Goal: Transaction & Acquisition: Download file/media

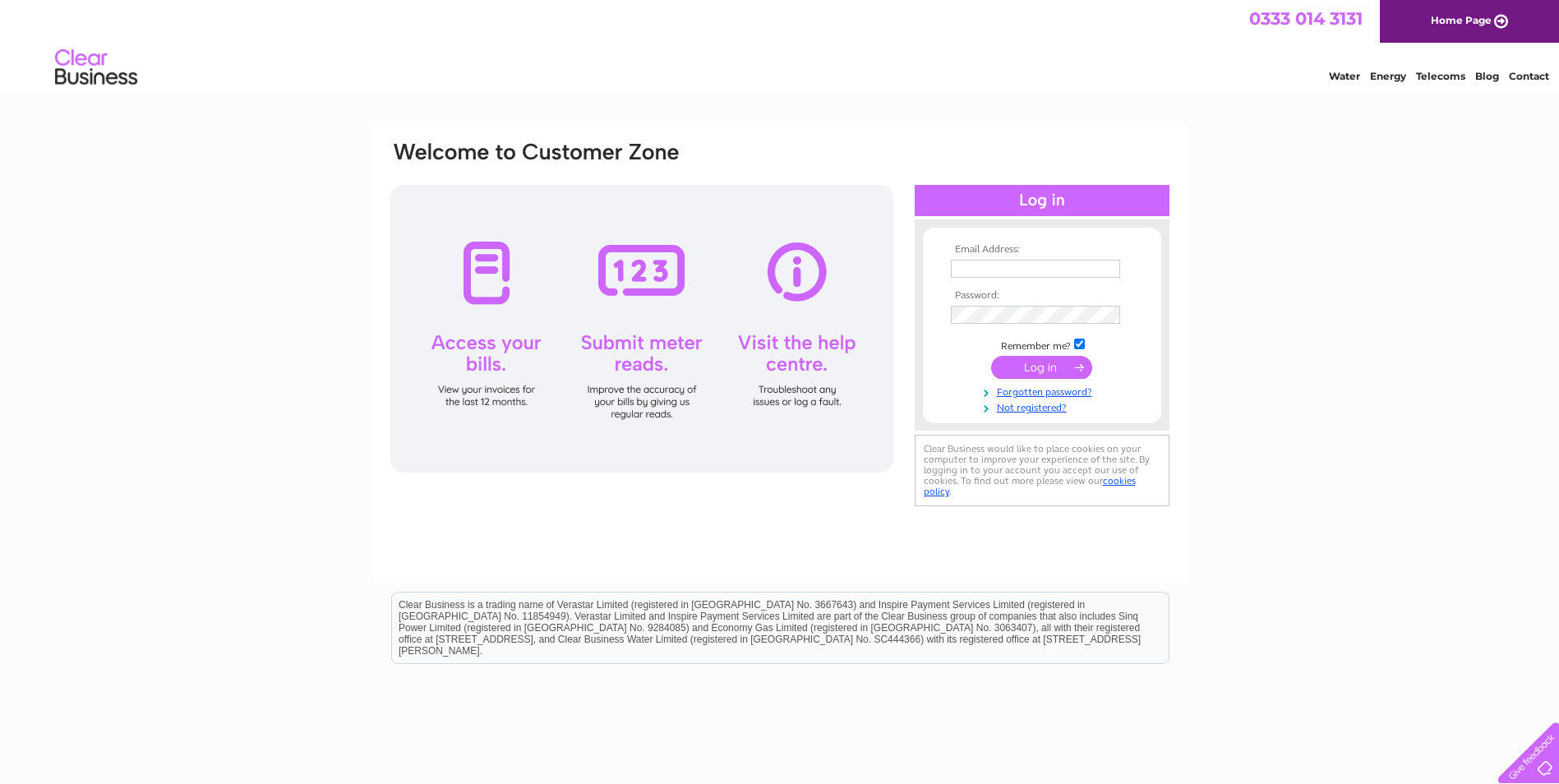
type input "carolyoung164@aol.com"
click at [1056, 368] on input "submit" at bounding box center [1042, 367] width 101 height 23
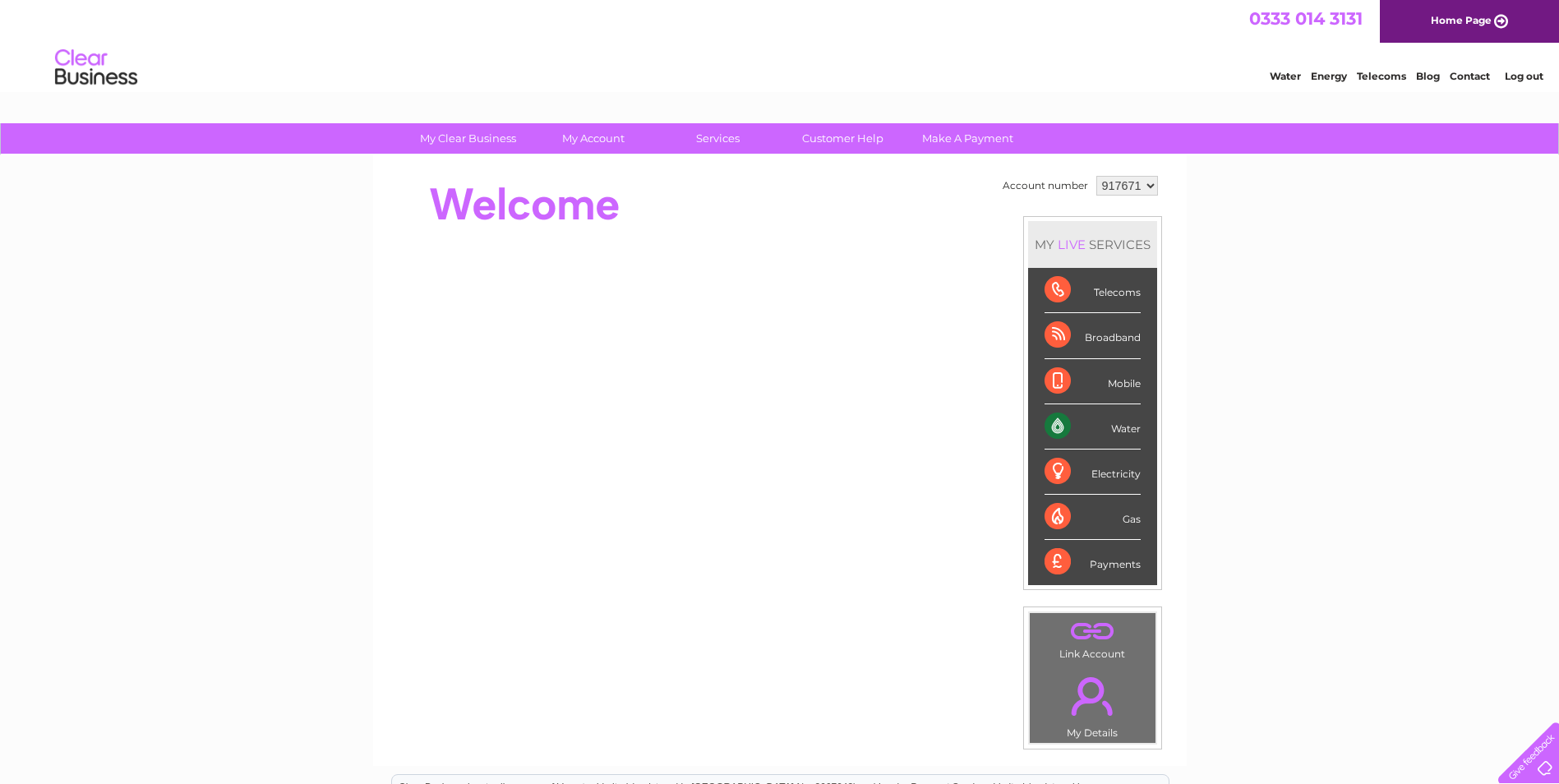
click at [1132, 184] on select "917671 917672 917674 917676 917677 917683 917685 946335 995254" at bounding box center [1127, 185] width 62 height 20
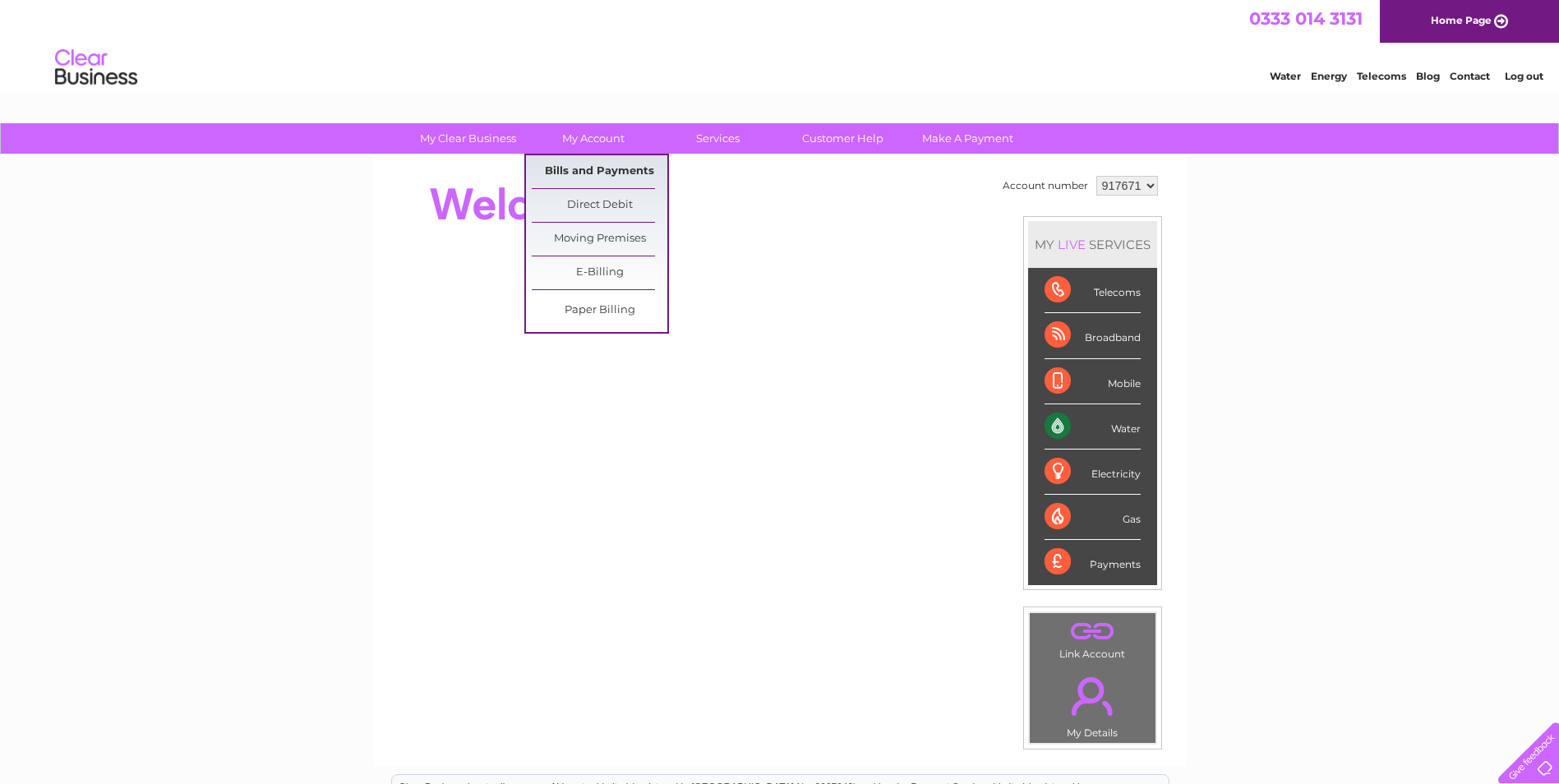
click at [596, 173] on link "Bills and Payments" at bounding box center [600, 171] width 136 height 33
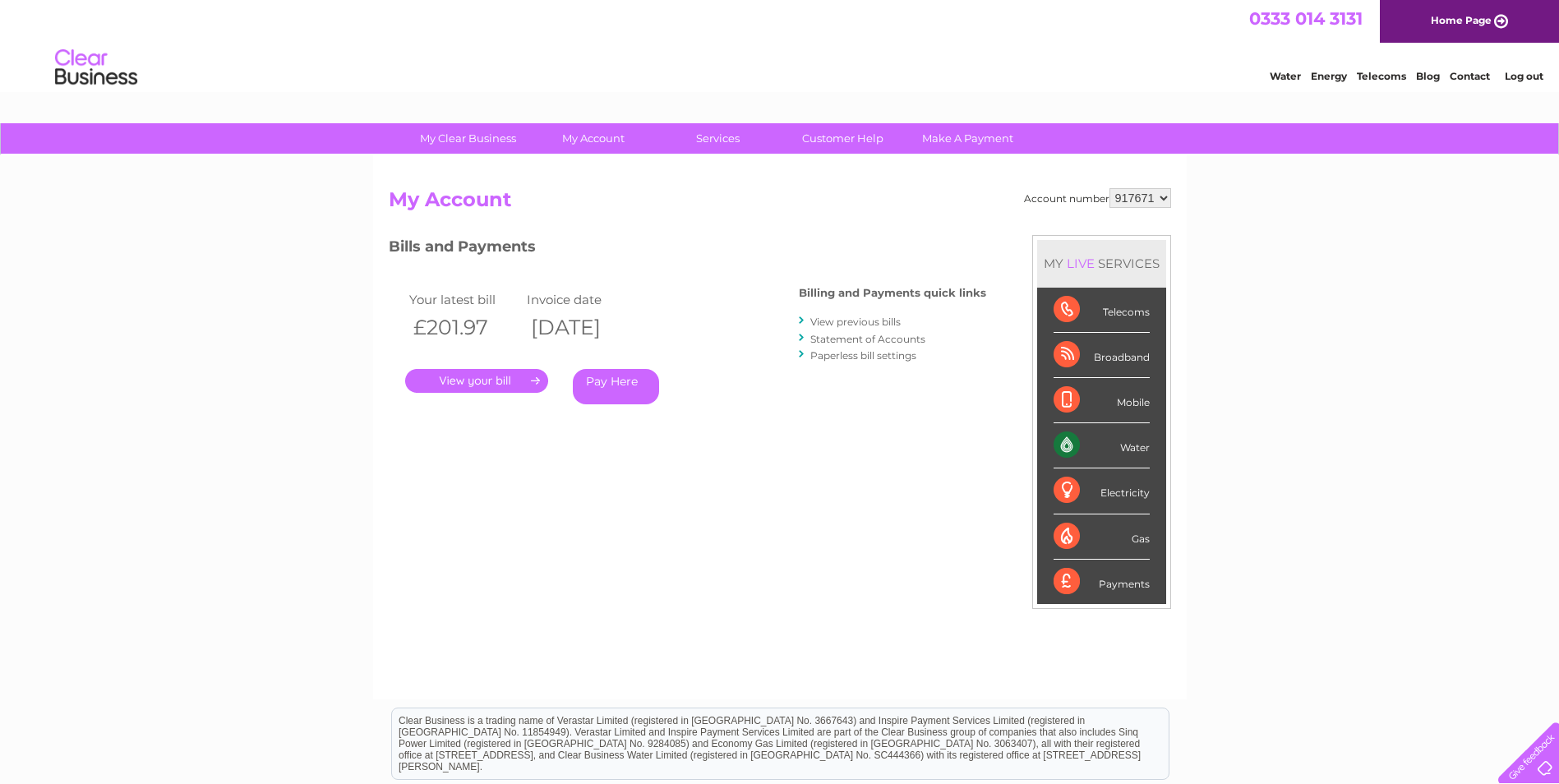
click at [860, 318] on link "View previous bills" at bounding box center [856, 322] width 91 height 12
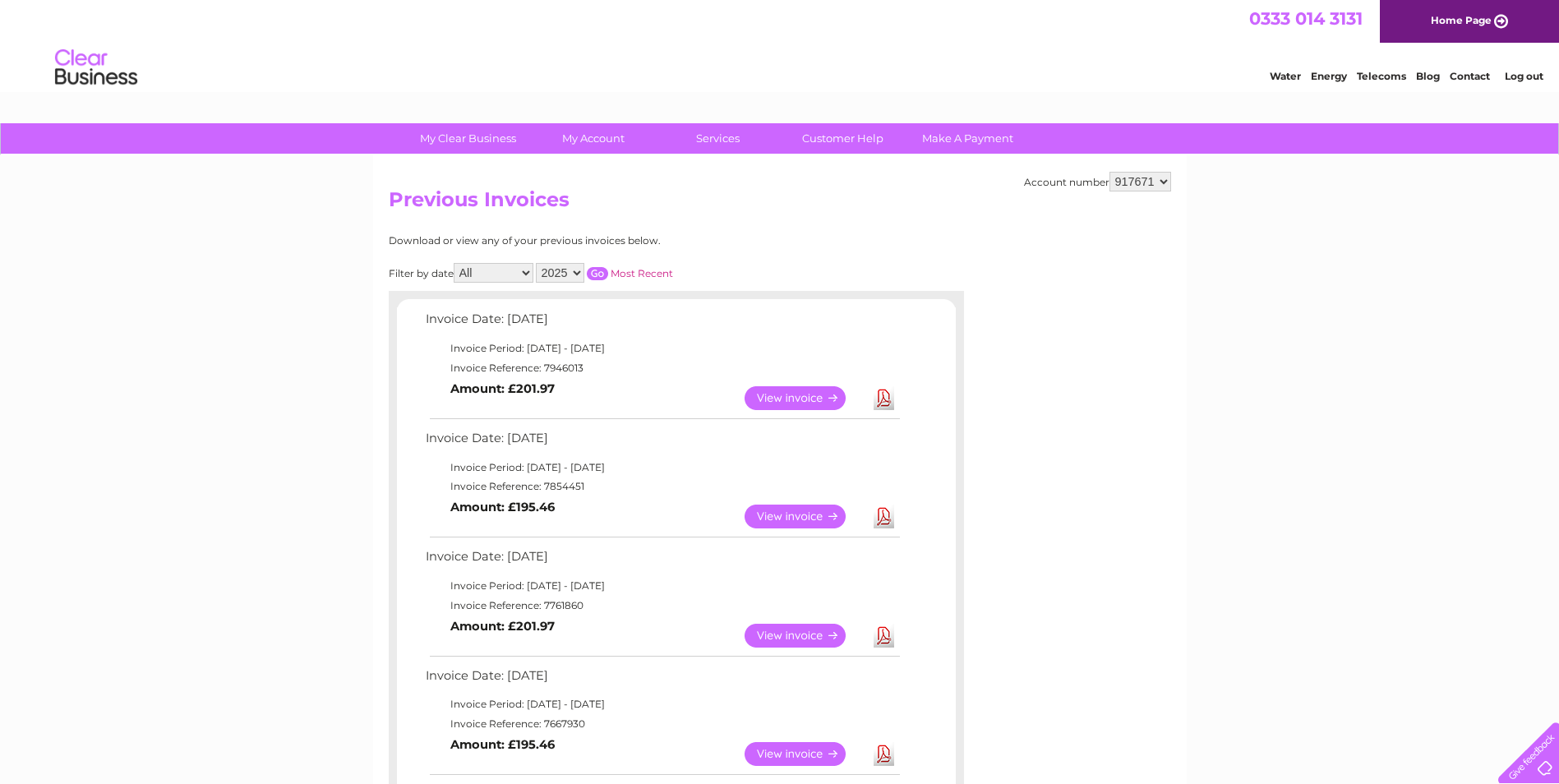
click at [1148, 184] on select "917671 917672 917674 917676 917677 917683 917685 946335 995254" at bounding box center [1140, 181] width 62 height 20
select select "917672"
click at [1110, 171] on select "917671 917672 917674 917676 917677 917683 917685 946335 995254" at bounding box center [1140, 181] width 62 height 20
click at [1145, 181] on select "917671 917672 917674 917676 917677 917683 917685 946335 995254" at bounding box center [1140, 181] width 62 height 20
select select "917674"
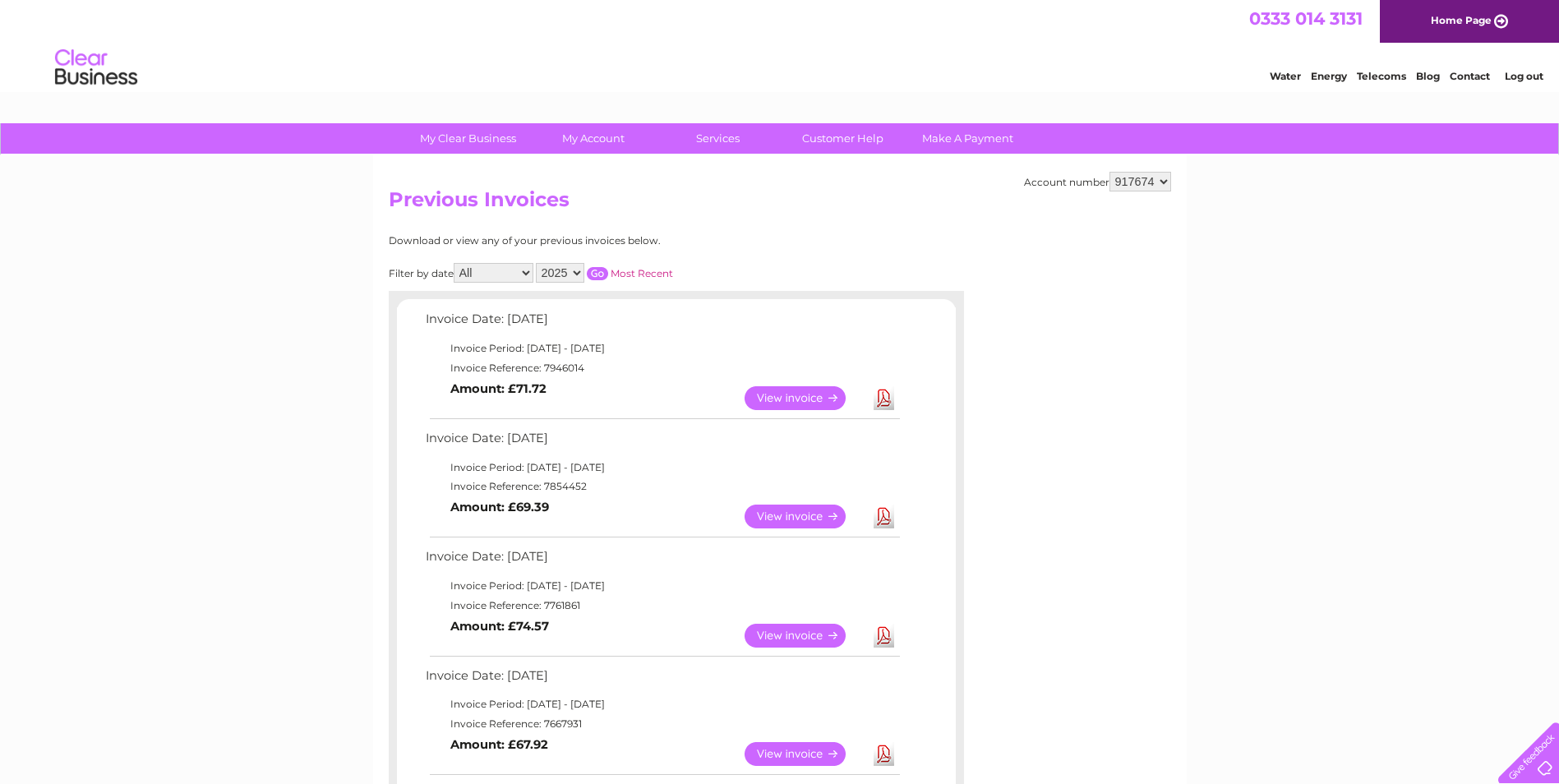
click at [1110, 171] on select "917671 917672 917674 917676 917677 917683 917685 946335 995254" at bounding box center [1140, 181] width 62 height 20
click at [1130, 179] on select "917671 917672 917674 917676 917677 917683 917685 946335 995254" at bounding box center [1140, 181] width 62 height 20
select select "917676"
click at [1110, 171] on select "917671 917672 917674 917676 917677 917683 917685 946335 995254" at bounding box center [1140, 181] width 62 height 20
click at [1146, 182] on select "917671 917672 917674 917676 917677 917683 917685 946335 995254" at bounding box center [1140, 181] width 62 height 20
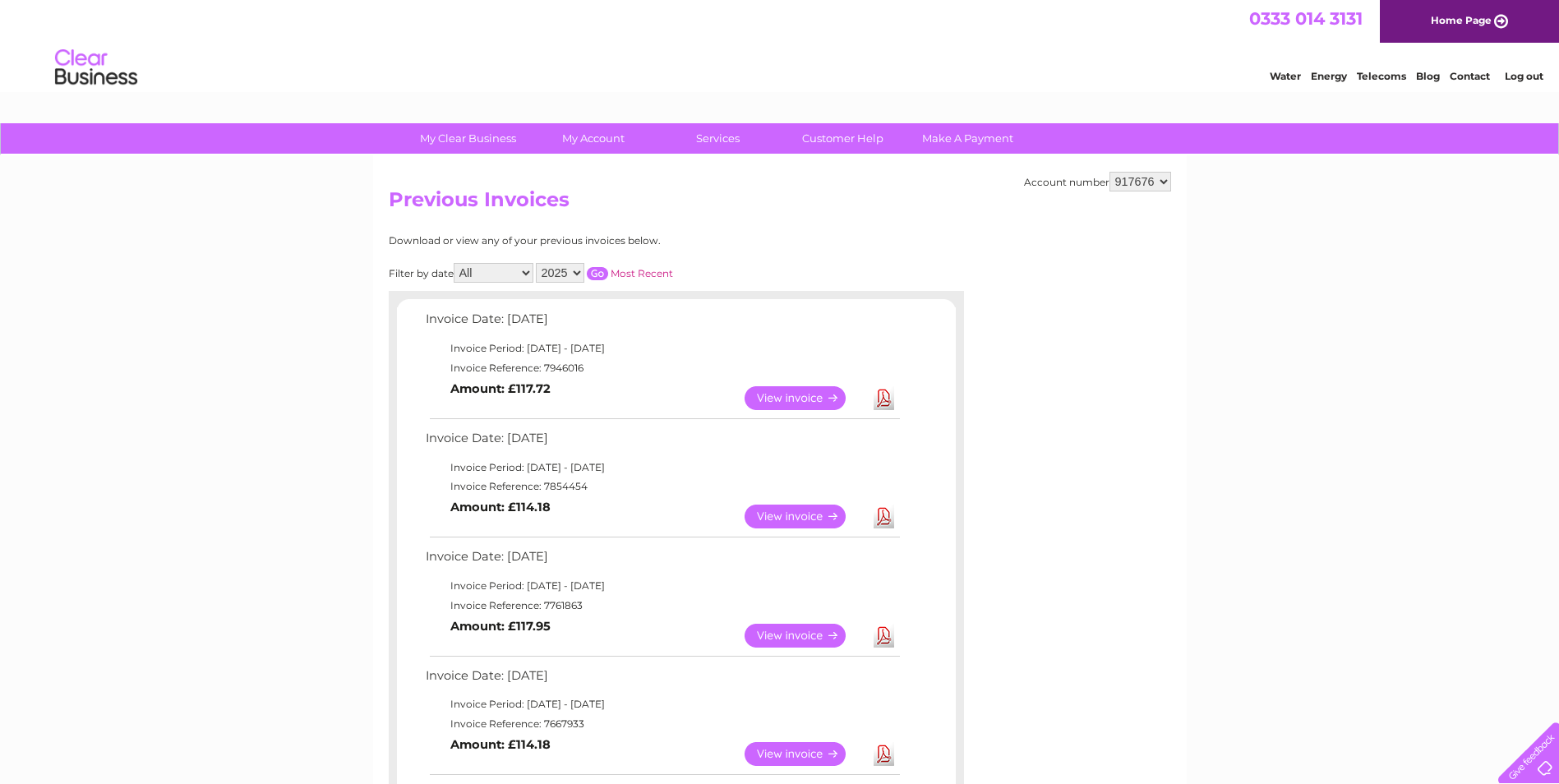
select select "917677"
click at [1110, 171] on select "917671 917672 917674 917676 917677 917683 917685 946335 995254" at bounding box center [1140, 181] width 62 height 20
click at [1144, 181] on select "917671 917672 917674 917676 917677 917683 917685 946335 995254" at bounding box center [1140, 181] width 62 height 20
select select "917683"
click at [1110, 171] on select "917671 917672 917674 917676 917677 917683 917685 946335 995254" at bounding box center [1140, 181] width 62 height 20
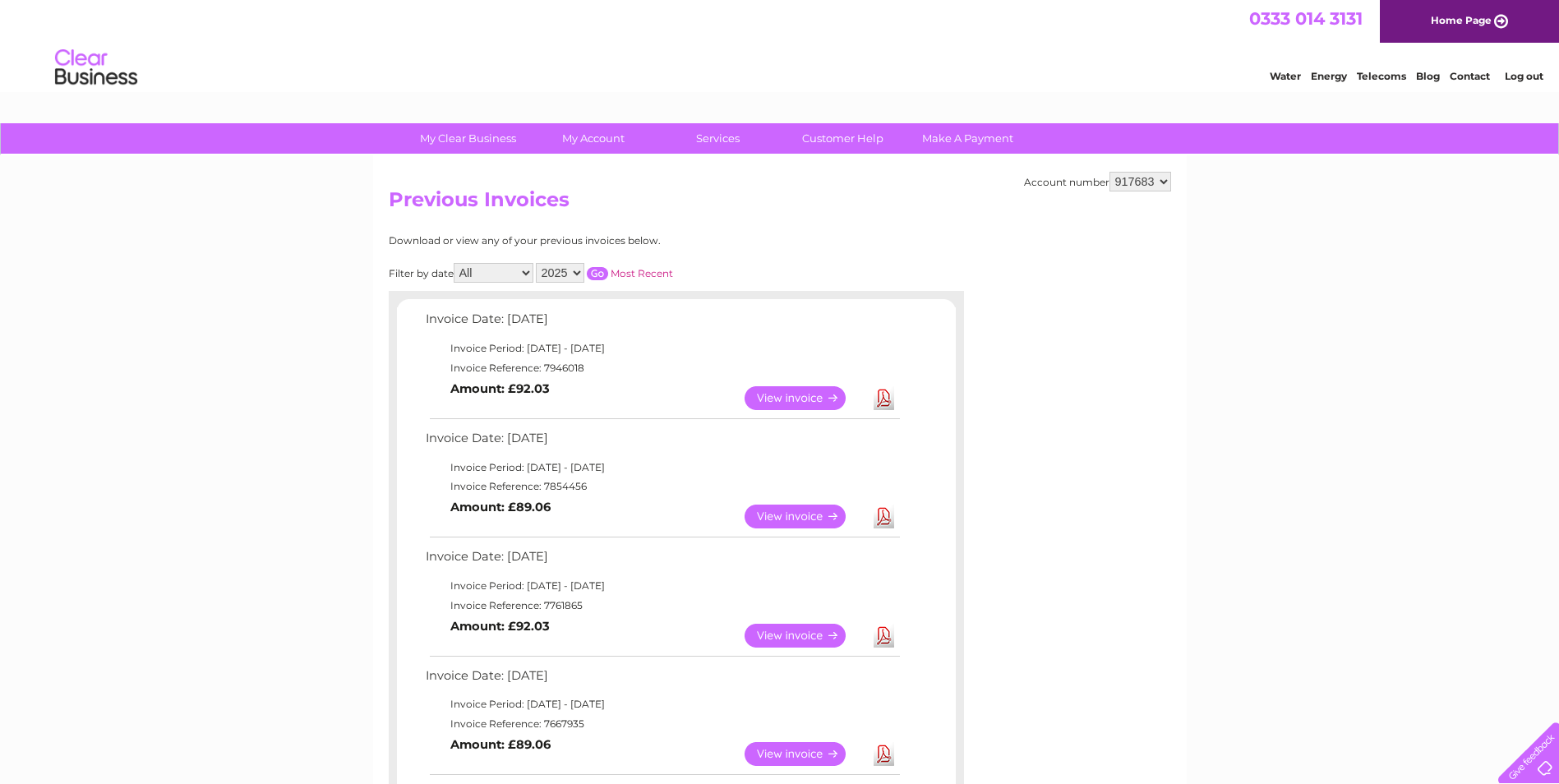
click at [890, 631] on link "Download" at bounding box center [884, 635] width 21 height 23
click at [883, 516] on link "Download" at bounding box center [884, 516] width 21 height 23
click at [889, 396] on link "Download" at bounding box center [884, 398] width 21 height 23
